Goal: Information Seeking & Learning: Find specific fact

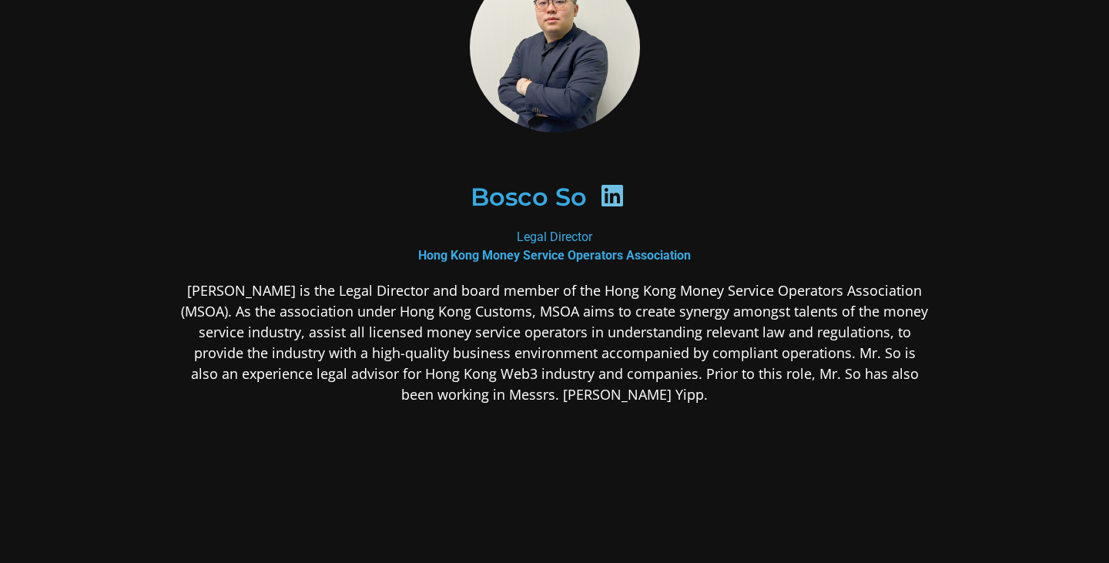
scroll to position [134, 0]
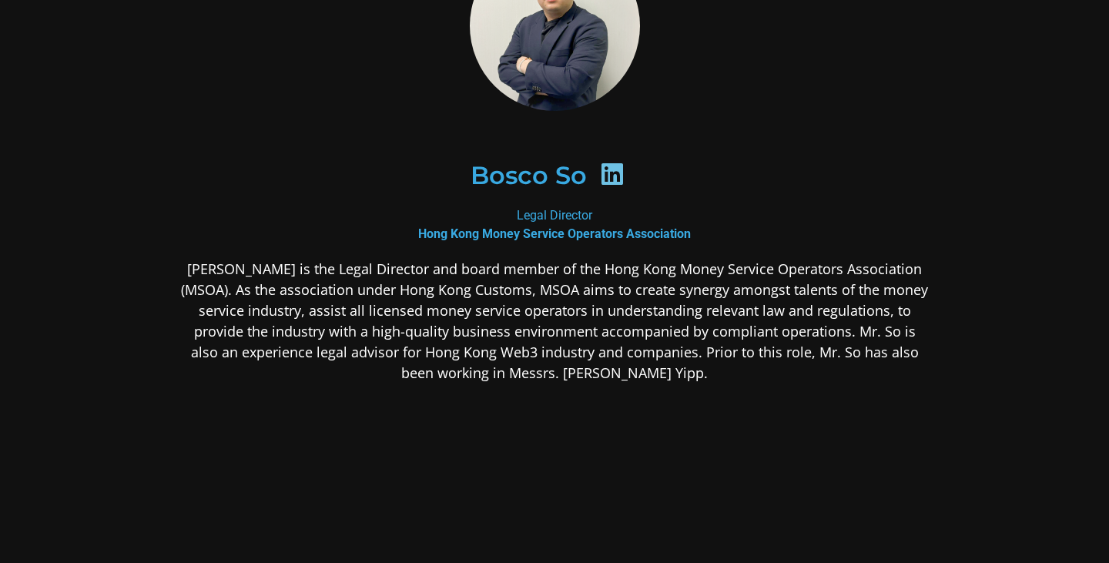
click at [606, 176] on icon at bounding box center [612, 174] width 25 height 25
click at [606, 173] on icon at bounding box center [612, 174] width 25 height 25
click at [527, 177] on h2 "Bosco So" at bounding box center [528, 175] width 116 height 25
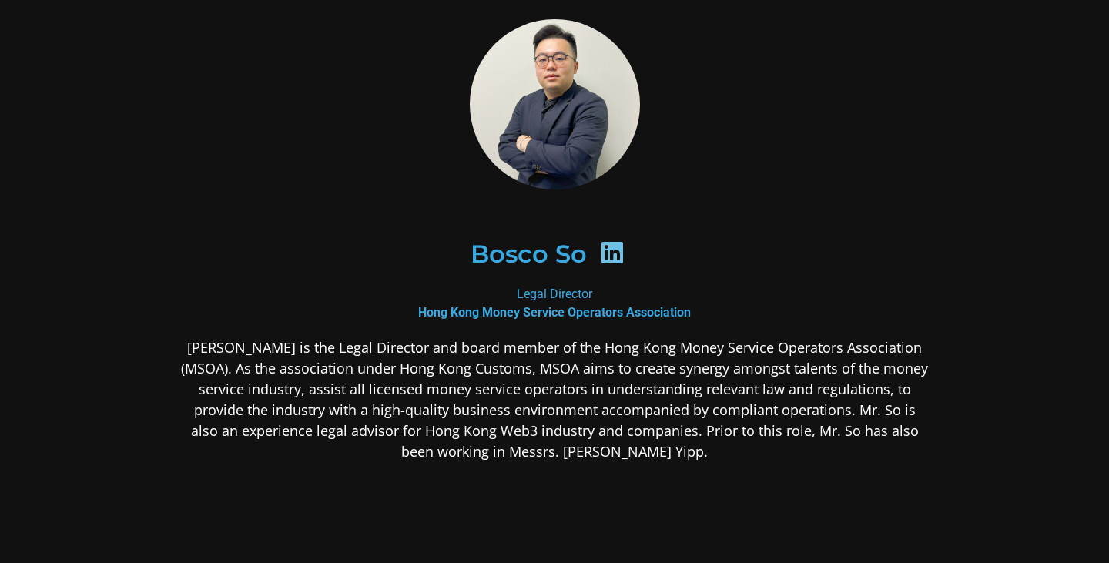
scroll to position [0, 0]
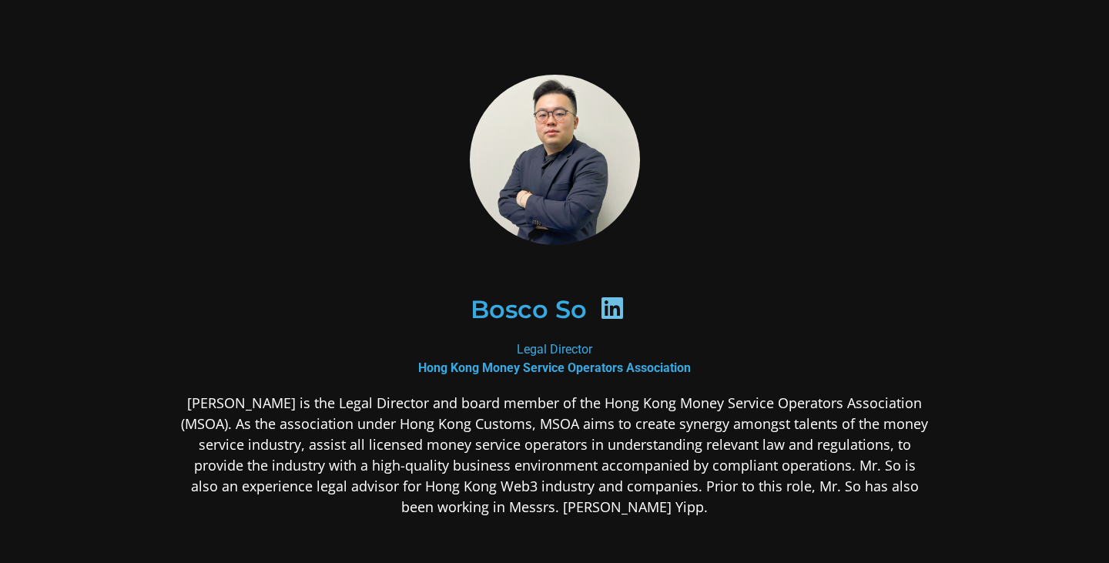
click at [530, 181] on img at bounding box center [555, 160] width 170 height 206
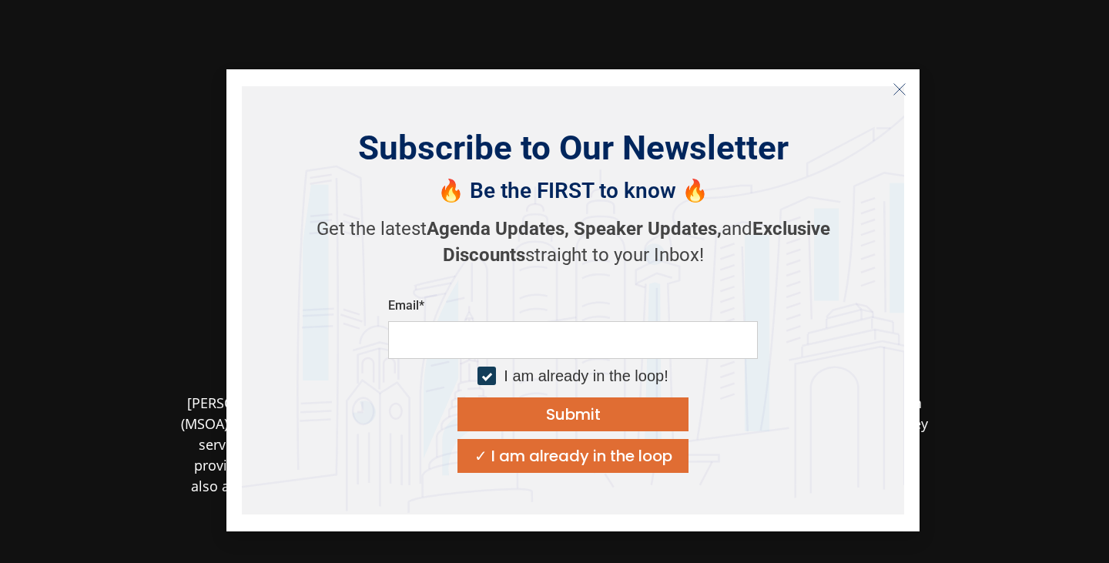
click at [902, 94] on icon "Close" at bounding box center [899, 89] width 14 height 14
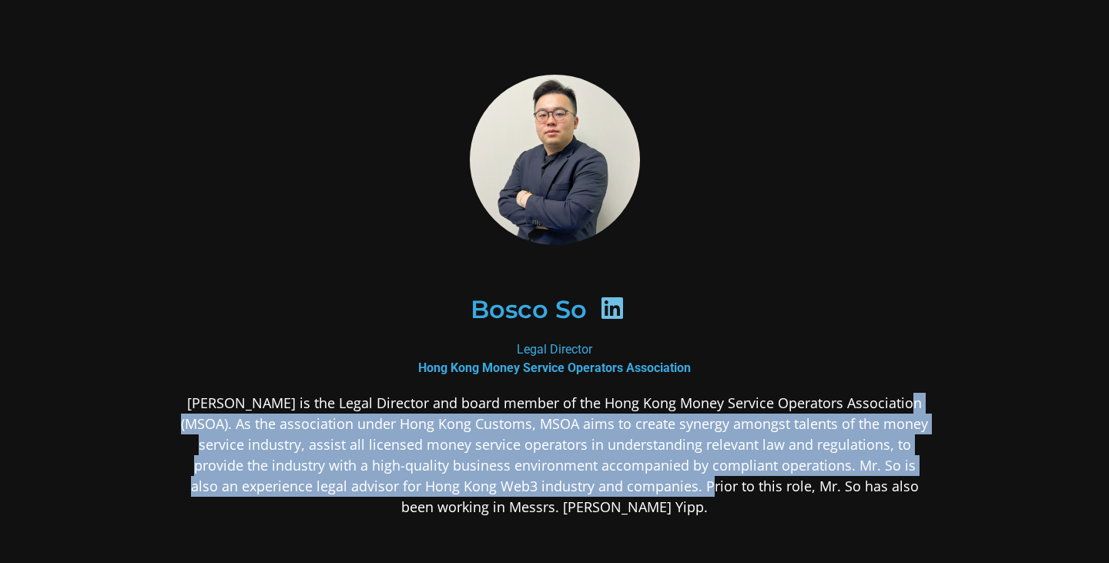
drag, startPoint x: 901, startPoint y: 402, endPoint x: 679, endPoint y: 487, distance: 237.4
click at [679, 487] on p "[PERSON_NAME] is the Legal Director and board member of the Hong Kong Money Ser…" at bounding box center [554, 455] width 748 height 125
click at [682, 412] on p "[PERSON_NAME] is the Legal Director and board member of the Hong Kong Money Ser…" at bounding box center [554, 455] width 748 height 125
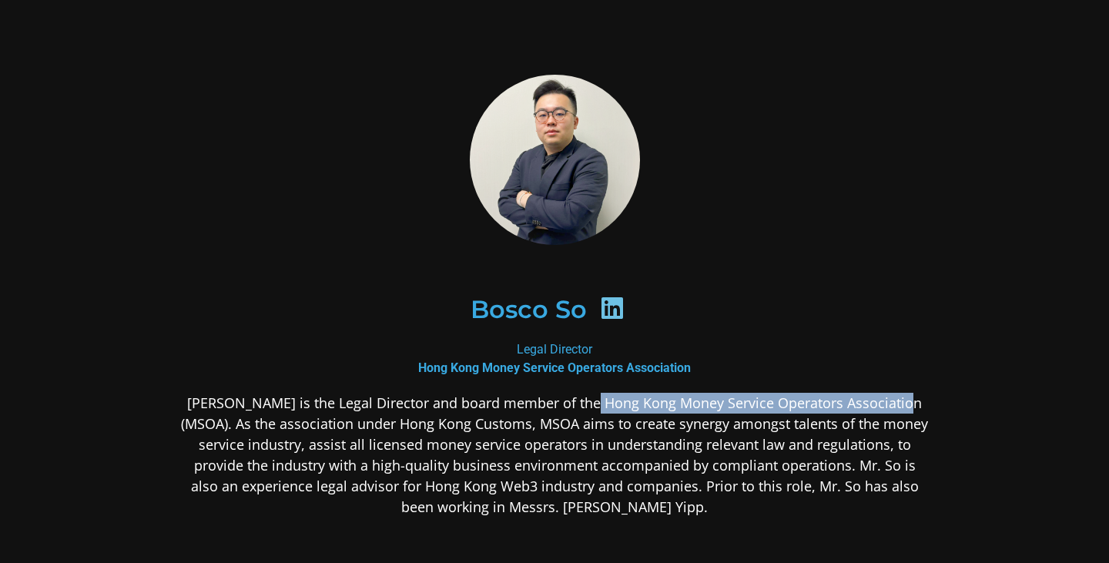
drag, startPoint x: 586, startPoint y: 400, endPoint x: 916, endPoint y: 388, distance: 330.5
click at [916, 388] on div "Bosco So Legal Director Hong Kong Money Service Operators Association [PERSON_N…" at bounding box center [554, 409] width 748 height 704
copy p "Hong Kong Money Service Operators Association"
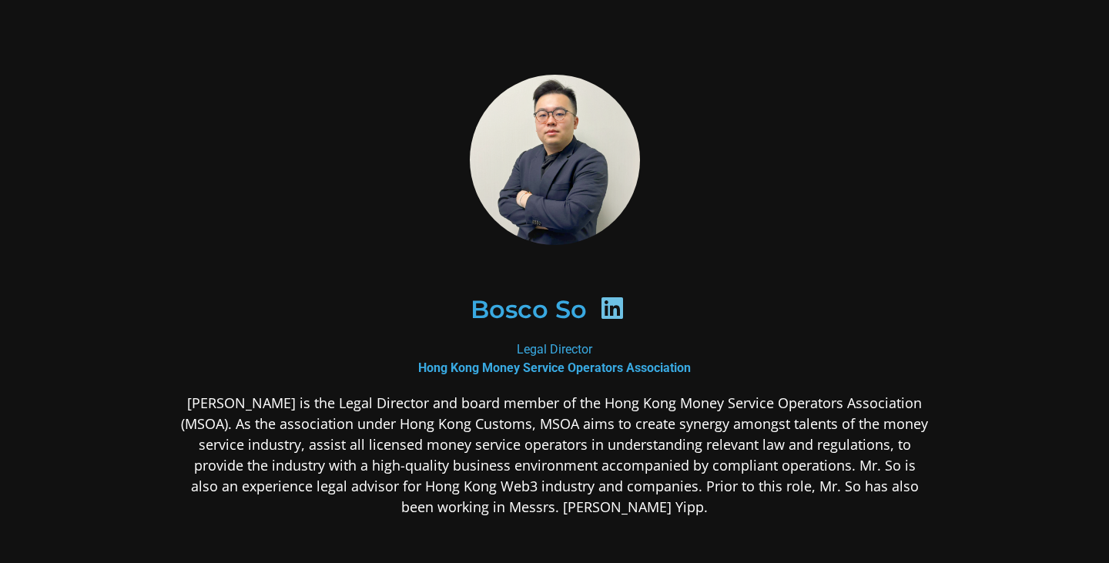
click at [865, 323] on div "Bosco So" at bounding box center [555, 308] width 674 height 79
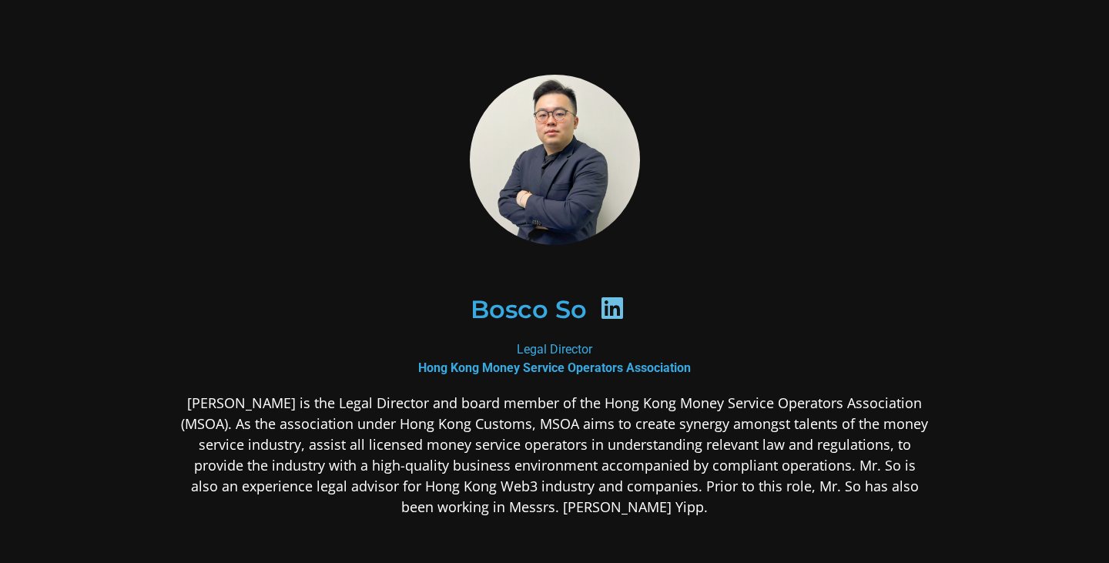
click at [865, 323] on div "Bosco So" at bounding box center [555, 308] width 674 height 79
